Goal: Task Accomplishment & Management: Complete application form

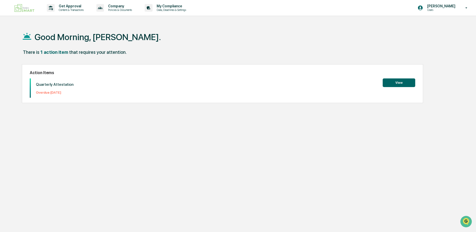
click at [399, 80] on button "View" at bounding box center [398, 83] width 33 height 9
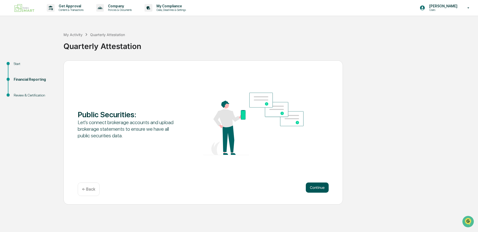
click at [317, 187] on button "Continue" at bounding box center [317, 188] width 23 height 10
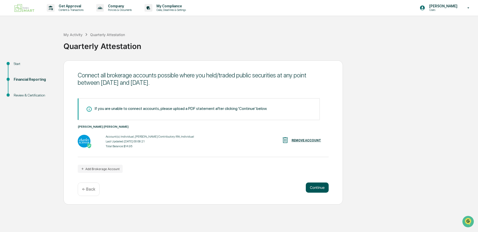
click at [315, 185] on button "Continue" at bounding box center [317, 188] width 23 height 10
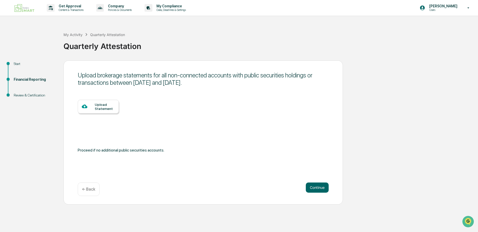
click at [97, 103] on div "Upload Statement" at bounding box center [105, 107] width 20 height 8
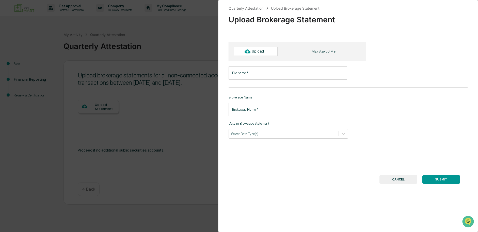
click at [245, 75] on input "File name   *" at bounding box center [288, 72] width 119 height 13
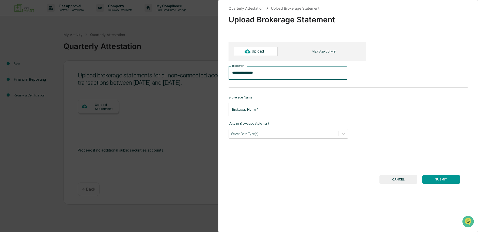
type input "**********"
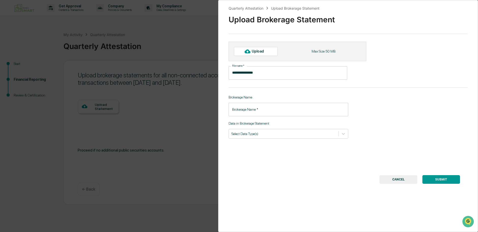
click at [241, 110] on input "Brokerage Name   *" at bounding box center [289, 109] width 120 height 13
type input "**********"
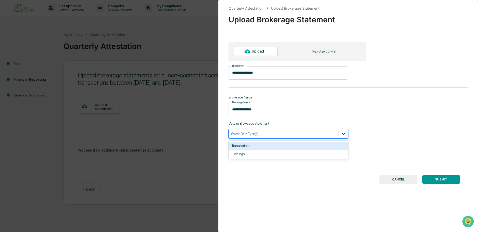
click at [342, 133] on icon at bounding box center [343, 133] width 5 height 5
click at [254, 147] on div "Transactions" at bounding box center [289, 146] width 120 height 8
click at [268, 176] on div "SUBMIT CANCEL" at bounding box center [348, 179] width 224 height 9
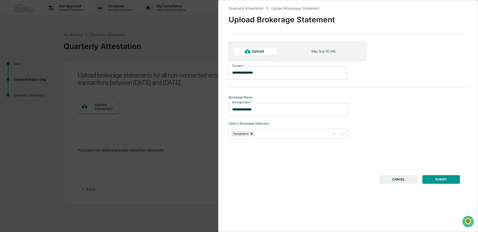
click at [255, 51] on div "Upload" at bounding box center [260, 51] width 17 height 4
type input "**********"
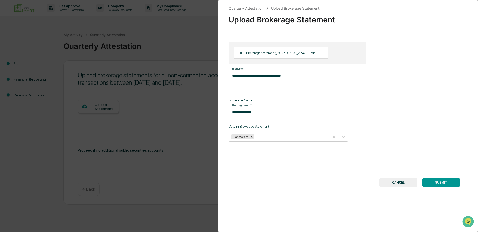
click at [435, 185] on button "SUBMIT" at bounding box center [442, 182] width 38 height 9
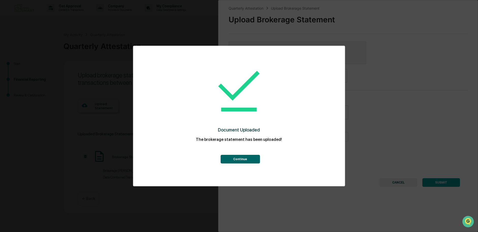
click at [242, 158] on button "Continue" at bounding box center [240, 159] width 39 height 9
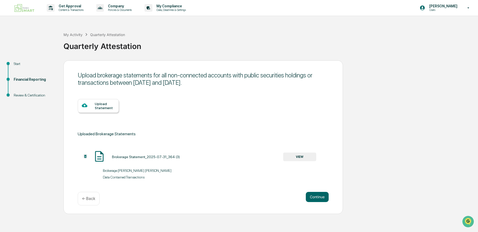
click at [96, 107] on div "Upload Statement" at bounding box center [105, 106] width 20 height 8
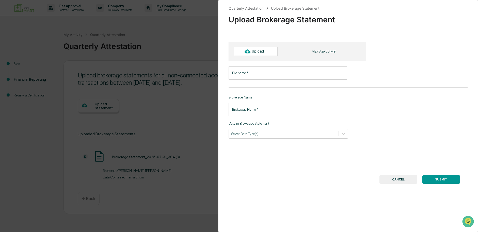
click at [261, 73] on input "File name   *" at bounding box center [288, 72] width 119 height 13
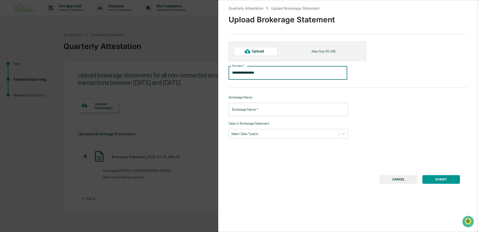
type input "**********"
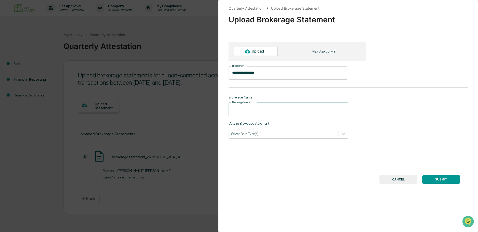
click at [236, 110] on input "Brokerage Name   *" at bounding box center [289, 109] width 120 height 13
type input "**********"
click at [342, 134] on icon at bounding box center [343, 134] width 3 height 2
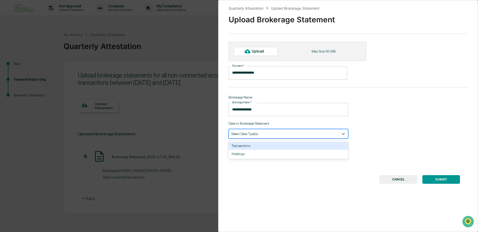
drag, startPoint x: 251, startPoint y: 146, endPoint x: 253, endPoint y: 145, distance: 2.8
click at [251, 146] on div "Transactions" at bounding box center [289, 146] width 120 height 8
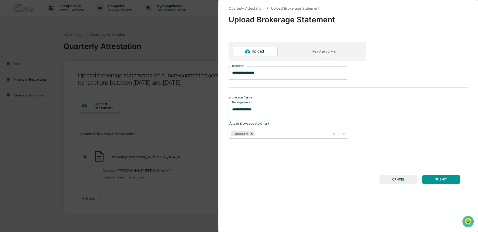
click at [438, 176] on button "SUBMIT" at bounding box center [442, 179] width 38 height 9
click at [260, 53] on div "Upload" at bounding box center [260, 51] width 17 height 4
type input "**********"
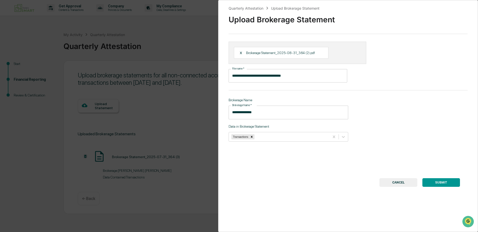
click at [442, 183] on button "SUBMIT" at bounding box center [442, 182] width 38 height 9
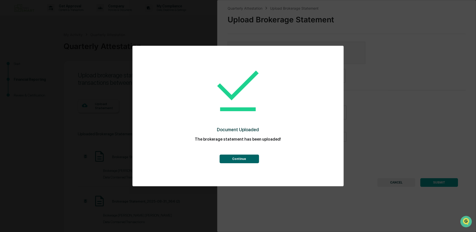
click at [238, 160] on button "Continue" at bounding box center [238, 159] width 39 height 9
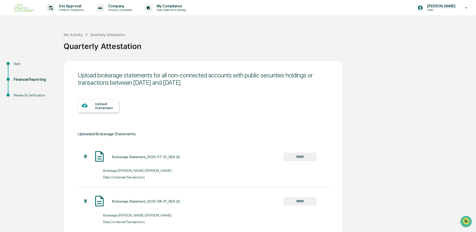
click at [107, 106] on div "Upload Statement" at bounding box center [105, 106] width 20 height 8
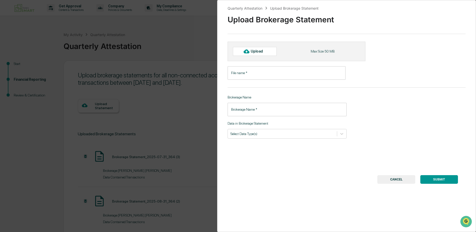
click at [253, 74] on input "File name   *" at bounding box center [286, 72] width 118 height 13
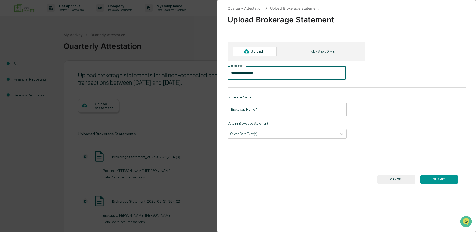
type input "**********"
click at [250, 110] on input "Brokerage Name   *" at bounding box center [286, 109] width 119 height 13
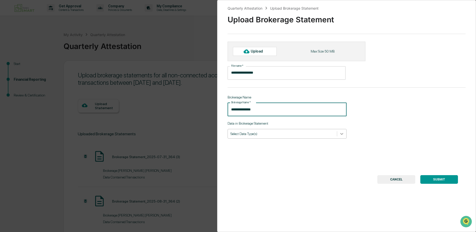
type input "**********"
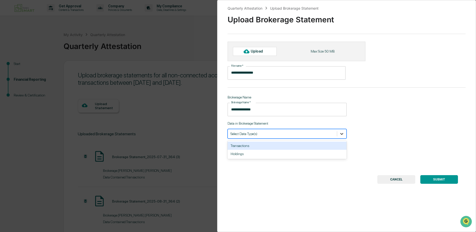
click at [342, 135] on icon at bounding box center [341, 133] width 5 height 5
click at [245, 146] on div "Transactions" at bounding box center [286, 146] width 119 height 8
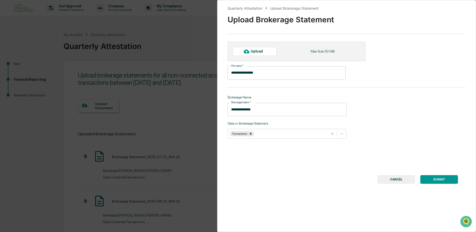
click at [252, 50] on div "Upload" at bounding box center [259, 51] width 17 height 4
type input "**********"
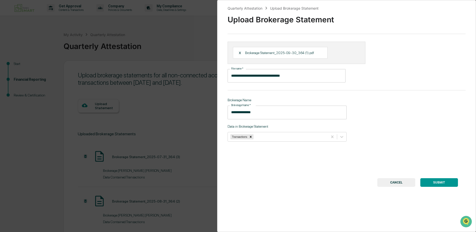
click at [436, 184] on button "SUBMIT" at bounding box center [439, 182] width 38 height 9
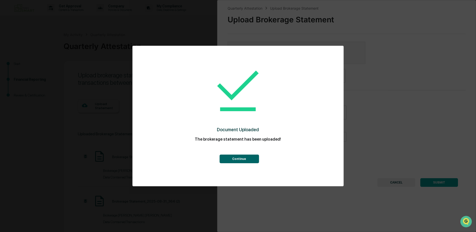
click at [238, 155] on div "Continue" at bounding box center [238, 154] width 190 height 18
click at [237, 160] on button "Continue" at bounding box center [238, 159] width 39 height 9
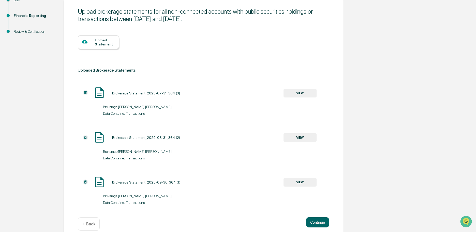
scroll to position [71, 0]
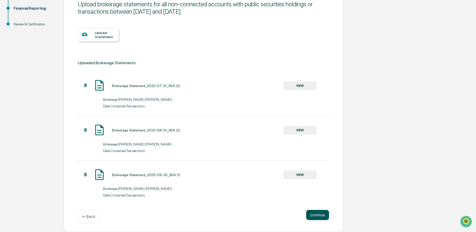
click at [322, 214] on button "Continue" at bounding box center [317, 215] width 23 height 10
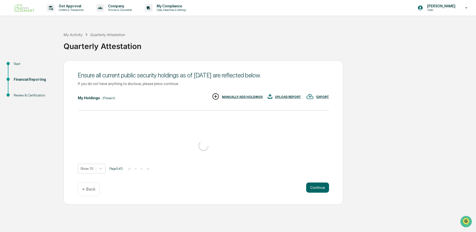
scroll to position [0, 0]
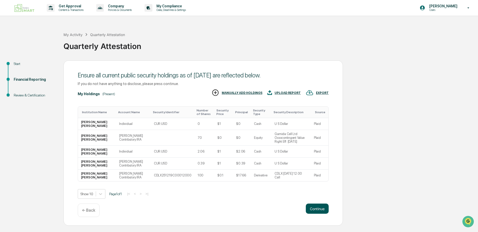
click at [315, 204] on button "Continue" at bounding box center [317, 209] width 23 height 10
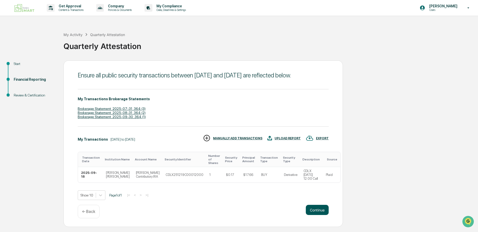
click at [320, 214] on button "Continue" at bounding box center [317, 210] width 23 height 10
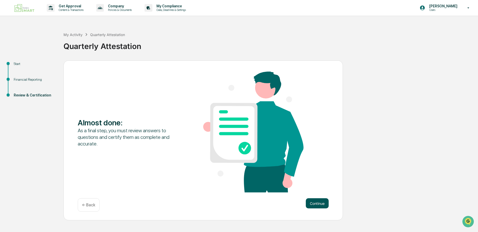
click at [324, 204] on button "Continue" at bounding box center [317, 203] width 23 height 10
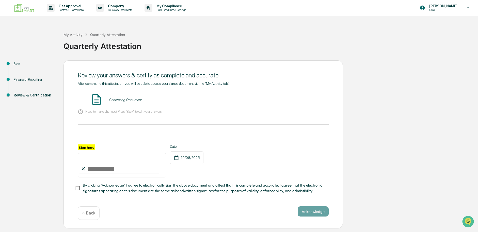
click at [96, 170] on input "Sign here" at bounding box center [122, 165] width 89 height 24
type input "**********"
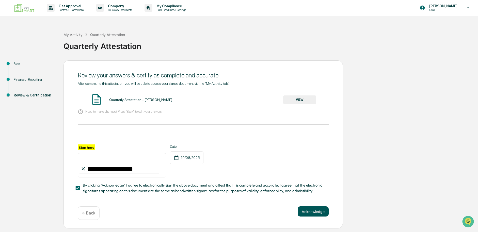
click at [310, 213] on button "Acknowledge" at bounding box center [313, 212] width 31 height 10
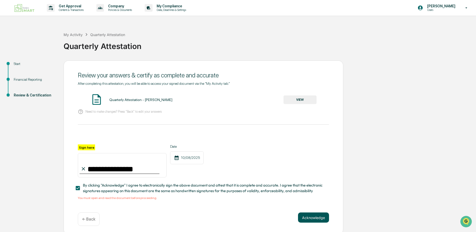
click at [317, 217] on button "Acknowledge" at bounding box center [313, 218] width 31 height 10
click at [300, 98] on button "VIEW" at bounding box center [299, 100] width 33 height 9
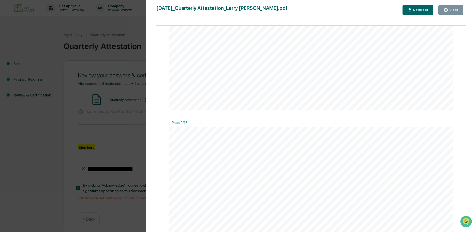
scroll to position [356, 0]
drag, startPoint x: 464, startPoint y: 51, endPoint x: 9, endPoint y: 10, distance: 456.7
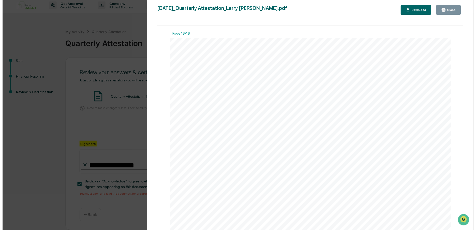
scroll to position [4290, 0]
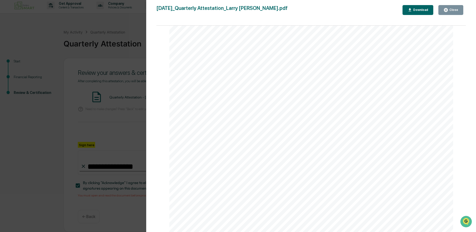
click at [418, 9] on div "Download" at bounding box center [420, 10] width 16 height 4
click at [417, 8] on button "Download" at bounding box center [417, 10] width 31 height 10
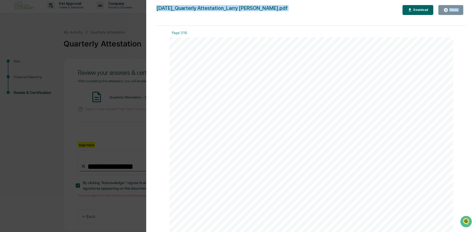
click at [416, 6] on div "Version History 10/08/2025, 02:15 PM Larry Wille 2025-10-08_Quarterly Attestati…" at bounding box center [311, 121] width 330 height 242
drag, startPoint x: 416, startPoint y: 6, endPoint x: 413, endPoint y: 9, distance: 4.4
click at [412, 9] on icon "button" at bounding box center [409, 10] width 5 height 5
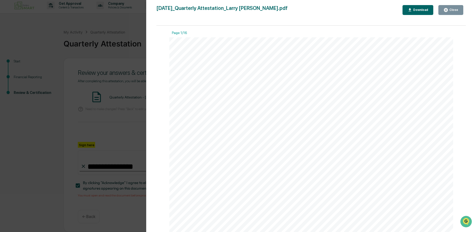
click at [350, 36] on div "Page 1/16" at bounding box center [311, 34] width 284 height 7
click at [454, 9] on div "Close" at bounding box center [453, 10] width 10 height 4
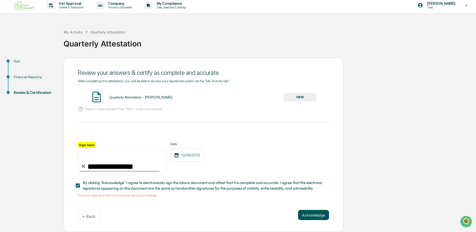
drag, startPoint x: 315, startPoint y: 211, endPoint x: 317, endPoint y: 214, distance: 3.8
click at [317, 214] on button "Acknowledge" at bounding box center [313, 215] width 31 height 10
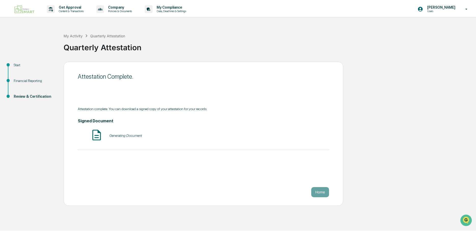
scroll to position [0, 0]
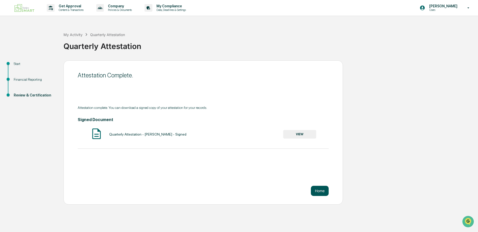
click at [321, 192] on button "Home" at bounding box center [320, 191] width 18 height 10
